Goal: Task Accomplishment & Management: Use online tool/utility

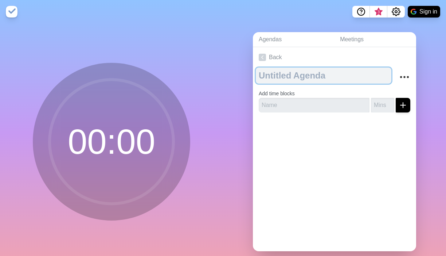
click at [300, 74] on textarea at bounding box center [324, 75] width 136 height 16
type textarea "CSSO AG"
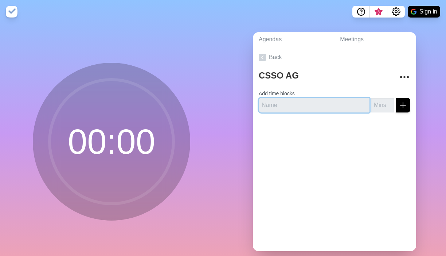
click at [291, 104] on input "text" at bounding box center [314, 105] width 111 height 15
type input "MOM Review"
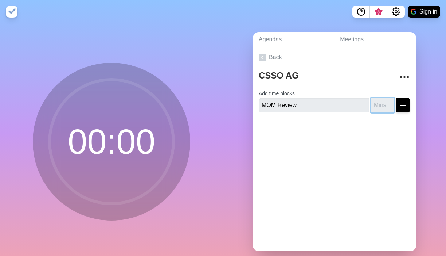
click at [377, 105] on input "number" at bounding box center [382, 105] width 23 height 15
type input "20"
click at [400, 105] on icon "submit" at bounding box center [403, 105] width 9 height 9
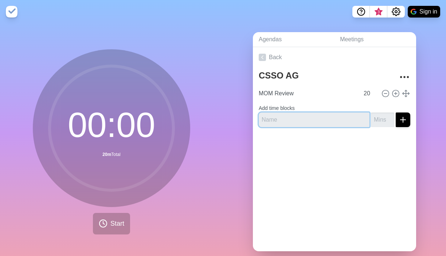
click at [328, 118] on input "text" at bounding box center [314, 119] width 111 height 15
type input "Safety Updates"
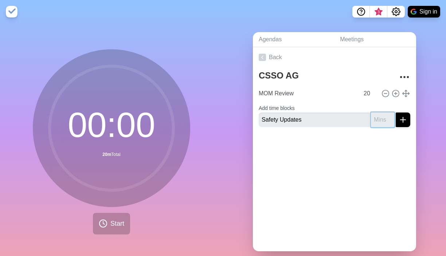
click at [385, 117] on input "number" at bounding box center [382, 119] width 23 height 15
type input "10"
click at [401, 118] on icon "submit" at bounding box center [403, 119] width 9 height 9
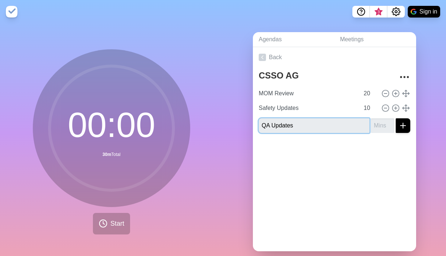
type input "QA Updates"
click at [402, 124] on icon "submit" at bounding box center [403, 125] width 9 height 9
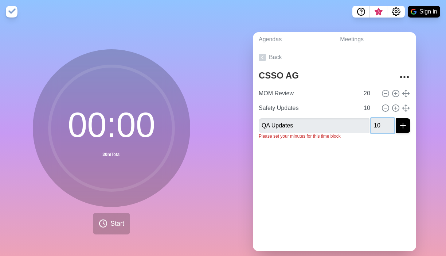
type input "10"
click at [407, 127] on icon "submit" at bounding box center [403, 125] width 9 height 9
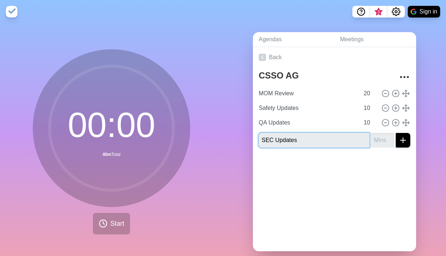
type input "SEC Updates"
click at [386, 141] on input "number" at bounding box center [382, 140] width 23 height 15
type input "10"
click at [400, 141] on icon "submit" at bounding box center [403, 140] width 9 height 9
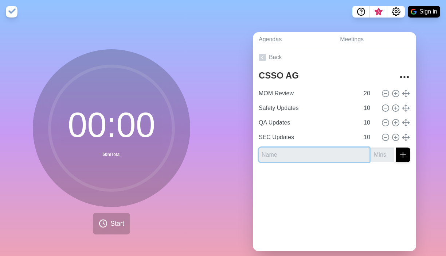
click at [349, 160] on input "text" at bounding box center [314, 154] width 111 height 15
type input "1"
click at [277, 154] on input "FDA update" at bounding box center [314, 154] width 111 height 15
click at [336, 154] on input "FDA Update" at bounding box center [314, 154] width 111 height 15
type input "FDA Updates"
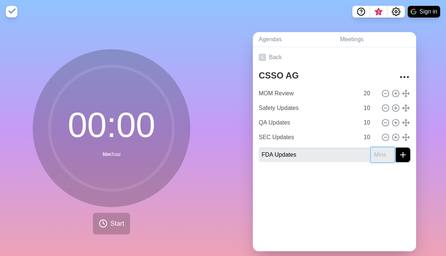
click at [381, 156] on input "number" at bounding box center [382, 154] width 23 height 15
type input "5"
click at [398, 155] on button "submit" at bounding box center [403, 154] width 15 height 15
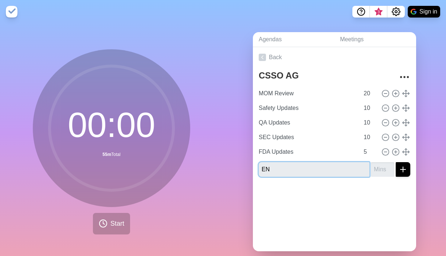
type input "E"
type input "MNT Update"
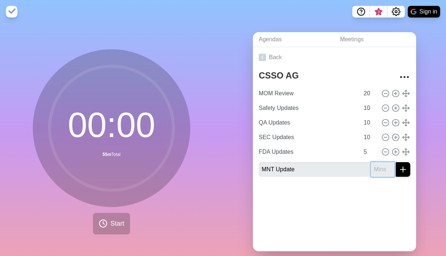
click at [380, 169] on input "number" at bounding box center [382, 169] width 23 height 15
type input "5"
click at [399, 171] on icon "submit" at bounding box center [403, 169] width 9 height 9
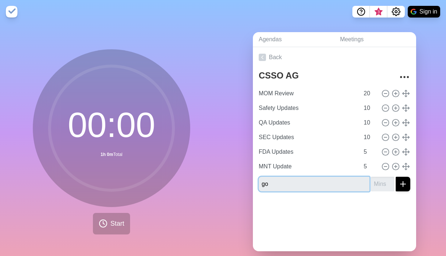
type input "g"
type input "GRH Update"
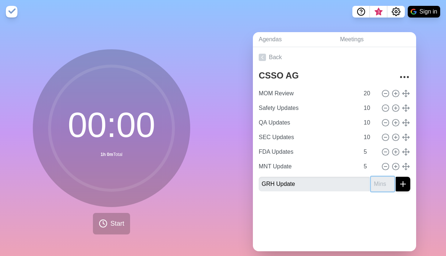
click at [381, 185] on input "number" at bounding box center [382, 184] width 23 height 15
type input "5"
click at [402, 187] on icon "submit" at bounding box center [403, 183] width 9 height 9
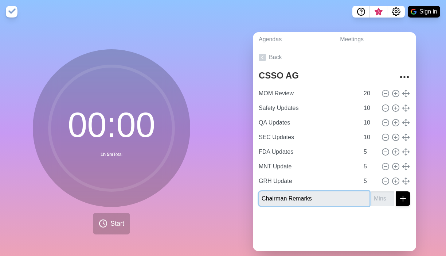
type input "Chairman Remarks"
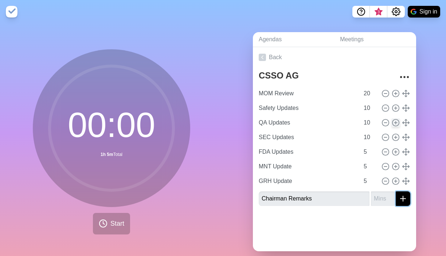
drag, startPoint x: 401, startPoint y: 201, endPoint x: 394, endPoint y: 123, distance: 77.7
click at [394, 123] on div "CSSO AG MOM Review 20 Safety Updates 10 QA Updates 10 SEC Updates 10 FDA Update…" at bounding box center [334, 139] width 163 height 144
drag, startPoint x: 406, startPoint y: 198, endPoint x: 393, endPoint y: 115, distance: 84.1
click at [393, 115] on div "CSSO AG MOM Review 20 Safety Updates 10 QA Updates 10 SEC Updates 10 FDA Update…" at bounding box center [334, 139] width 163 height 144
click at [385, 201] on input "number" at bounding box center [382, 198] width 23 height 15
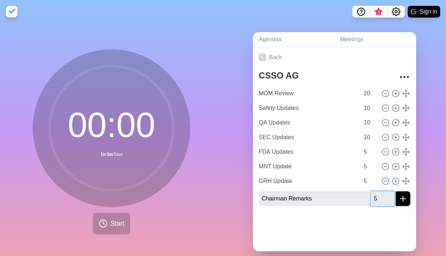
type input "5"
click at [391, 234] on div at bounding box center [334, 226] width 163 height 29
click at [402, 198] on line "submit" at bounding box center [403, 198] width 5 height 0
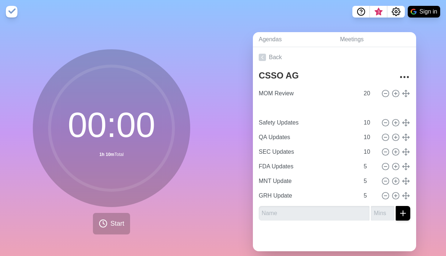
type input "Chairman Remarks"
type input "5"
type input "Safety Updates"
type input "QA Updates"
type input "SEC Updates"
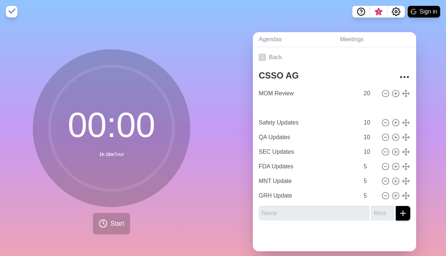
type input "10"
type input "FDA Updates"
type input "MNT Update"
type input "GRH Update"
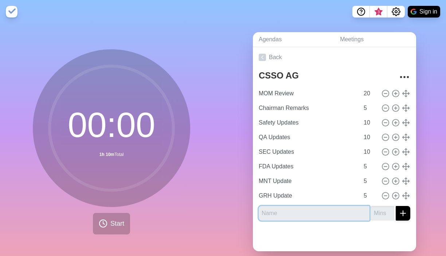
click at [298, 213] on input "text" at bounding box center [314, 213] width 111 height 15
click at [283, 213] on input "Other matters" at bounding box center [314, 213] width 111 height 15
type input "Other Matters"
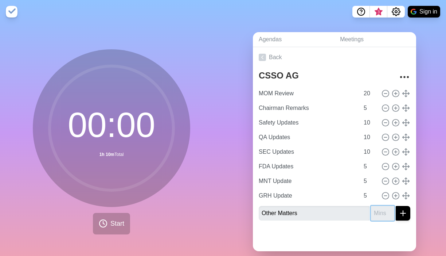
click at [384, 214] on input "number" at bounding box center [382, 213] width 23 height 15
type input "10"
click at [404, 216] on icon "submit" at bounding box center [403, 213] width 9 height 9
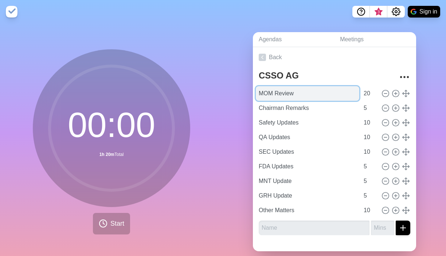
click at [313, 91] on input "MOM Review" at bounding box center [308, 93] width 104 height 15
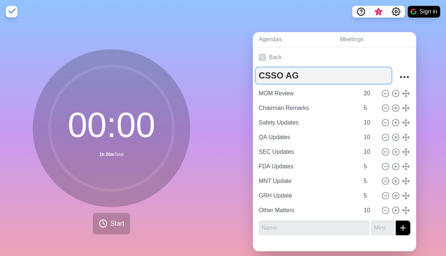
click at [317, 76] on textarea "CSSO AG" at bounding box center [324, 75] width 136 height 16
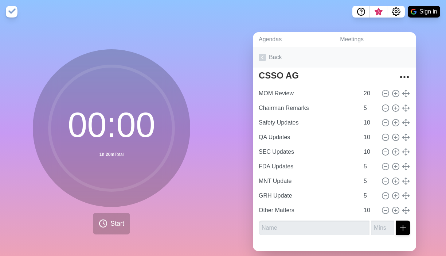
click at [286, 59] on link "Back" at bounding box center [334, 57] width 163 height 20
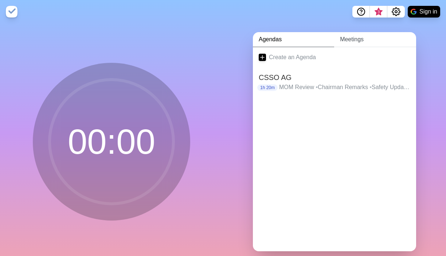
click at [356, 37] on link "Meetings" at bounding box center [375, 39] width 82 height 15
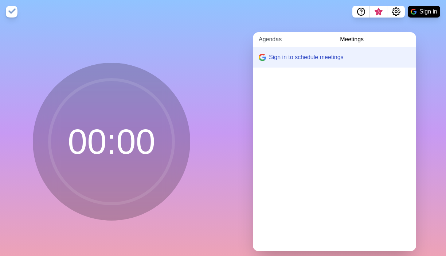
click at [274, 36] on link "Agendas" at bounding box center [293, 39] width 81 height 15
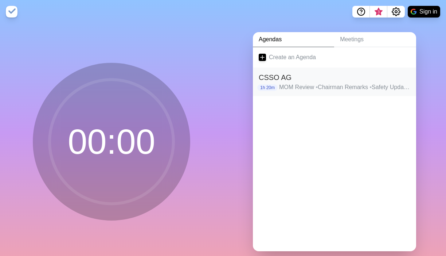
click at [297, 80] on h2 "CSSO AG" at bounding box center [335, 77] width 152 height 11
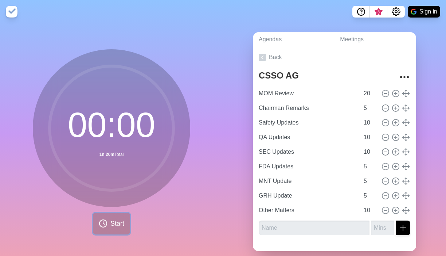
click at [106, 225] on icon at bounding box center [103, 223] width 9 height 9
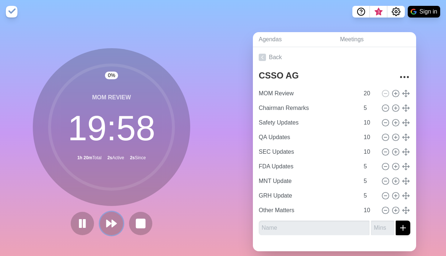
click at [107, 225] on polygon at bounding box center [109, 223] width 4 height 7
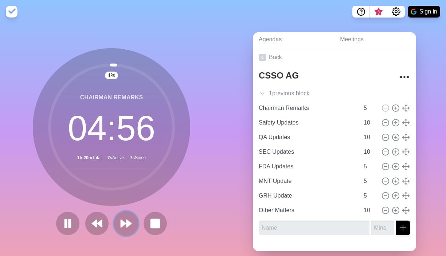
click at [124, 223] on polygon at bounding box center [123, 223] width 5 height 7
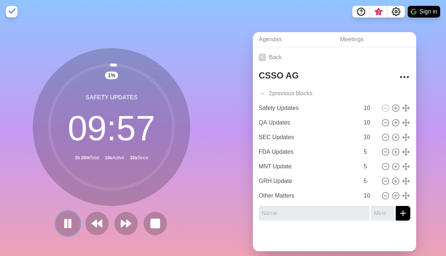
click at [70, 222] on rect at bounding box center [70, 223] width 2 height 8
click at [262, 92] on icon at bounding box center [262, 93] width 7 height 7
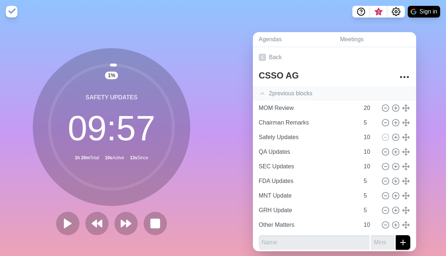
click at [15, 16] on img at bounding box center [12, 12] width 12 height 12
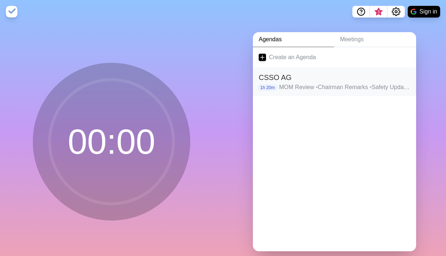
click at [304, 78] on h2 "CSSO AG" at bounding box center [335, 77] width 152 height 11
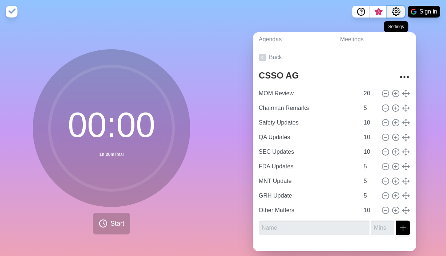
click at [402, 11] on button "Settings" at bounding box center [397, 12] width 18 height 12
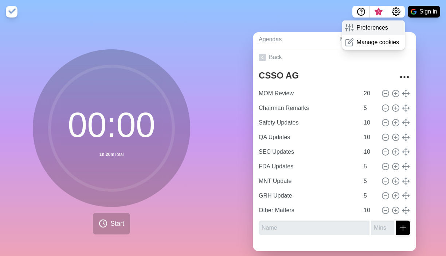
click at [387, 26] on p "Preferences" at bounding box center [372, 27] width 31 height 9
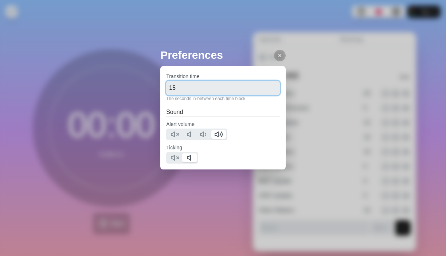
click at [206, 89] on input "15" at bounding box center [223, 88] width 114 height 15
click at [277, 53] on icon at bounding box center [280, 56] width 6 height 6
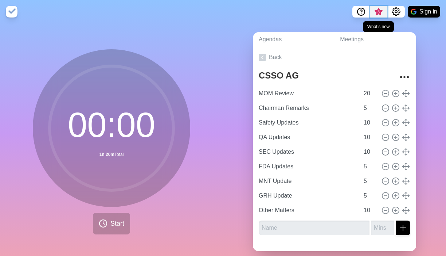
click at [379, 14] on span "3" at bounding box center [379, 12] width 6 height 6
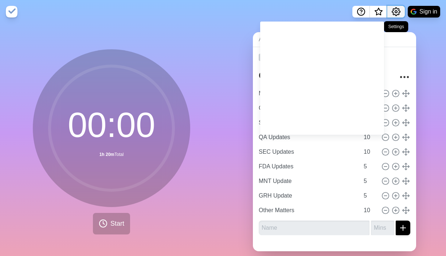
click at [392, 13] on icon "Settings" at bounding box center [396, 11] width 9 height 9
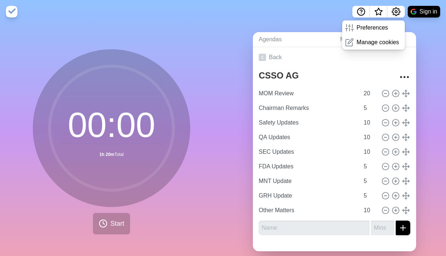
click at [208, 167] on div "00 : 00 1h 20m Total Start" at bounding box center [111, 144] width 223 height 242
click at [357, 41] on p "Manage cookies" at bounding box center [378, 42] width 43 height 9
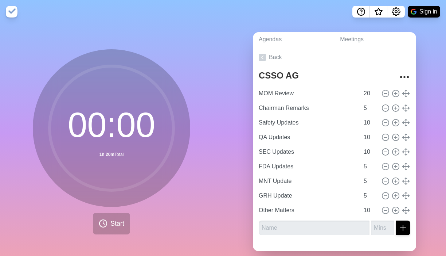
click at [357, 41] on link "Meetings" at bounding box center [375, 39] width 82 height 15
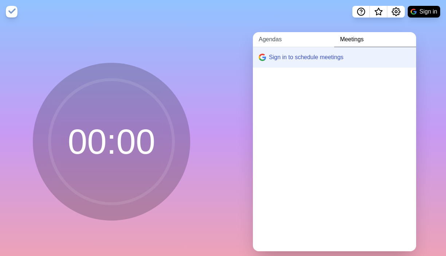
click at [275, 40] on link "Agendas" at bounding box center [293, 39] width 81 height 15
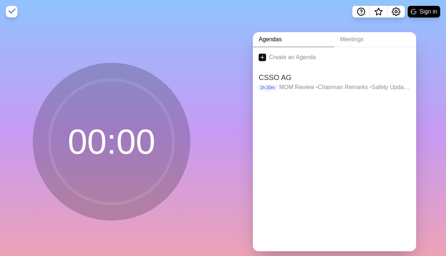
click at [299, 22] on nav "Sign in" at bounding box center [223, 11] width 446 height 23
click at [305, 90] on p "MOM Review • Chairman Remarks • Safety Updates • QA Updates • SEC Updates • FDA…" at bounding box center [344, 87] width 131 height 9
